Goal: Find specific page/section: Find specific page/section

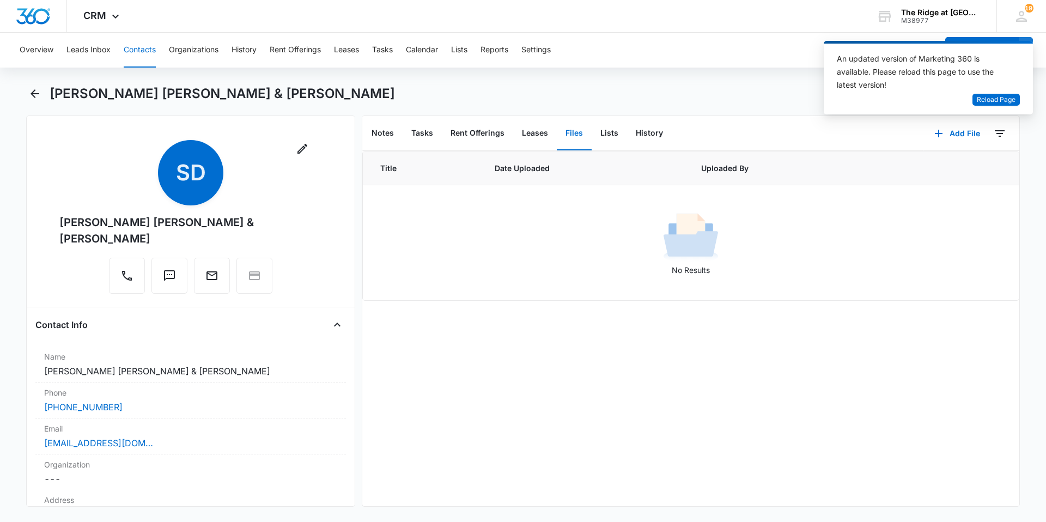
scroll to position [1098, 0]
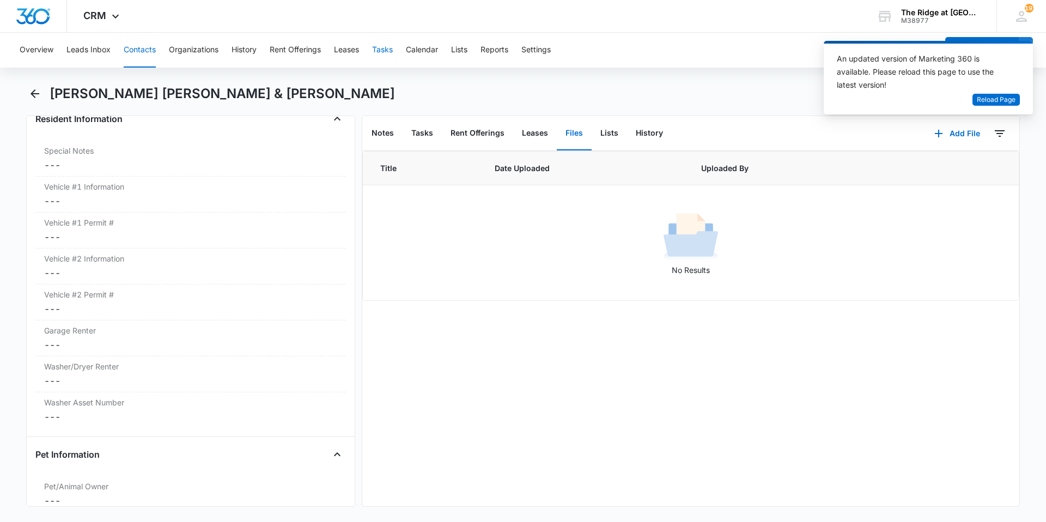
click at [383, 48] on button "Tasks" at bounding box center [382, 50] width 21 height 35
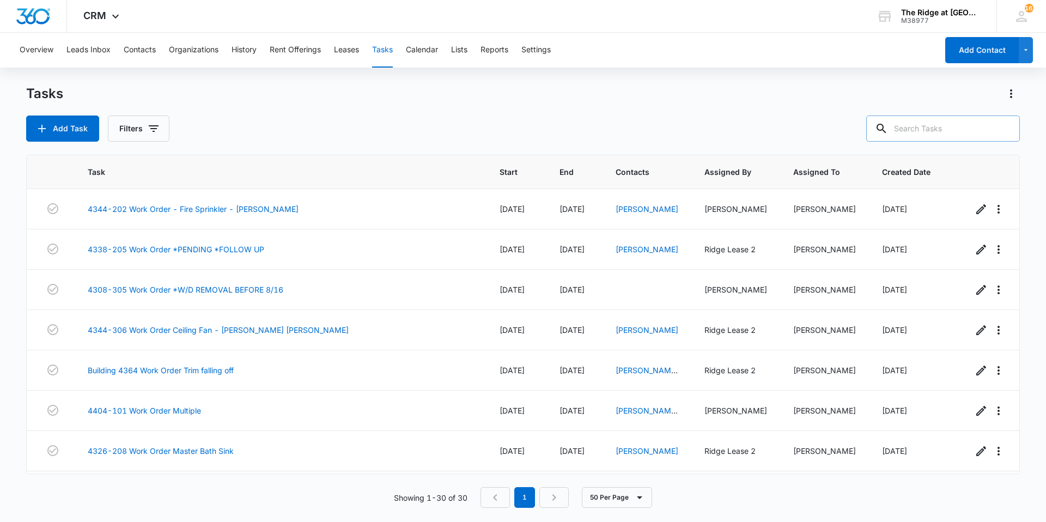
click at [911, 131] on input "text" at bounding box center [943, 128] width 154 height 26
click at [141, 42] on button "Contacts" at bounding box center [140, 50] width 32 height 35
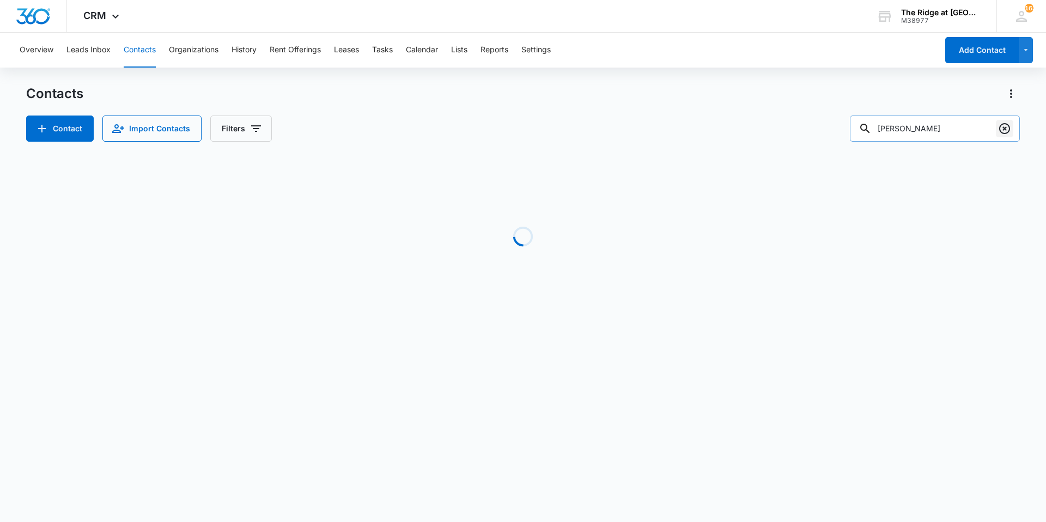
click at [1008, 126] on icon "Clear" at bounding box center [1004, 128] width 13 height 13
